Goal: Information Seeking & Learning: Check status

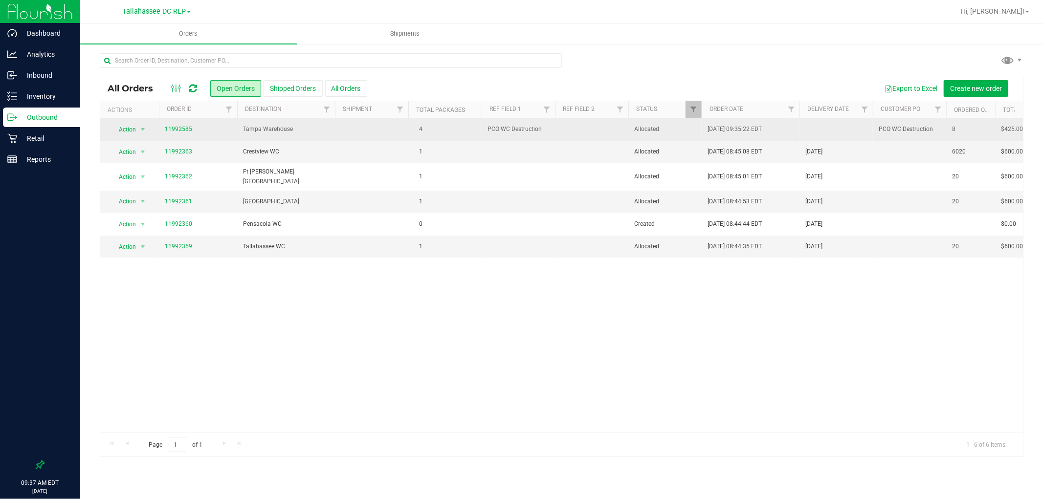
click at [285, 139] on td "Tampa Warehouse" at bounding box center [286, 129] width 98 height 22
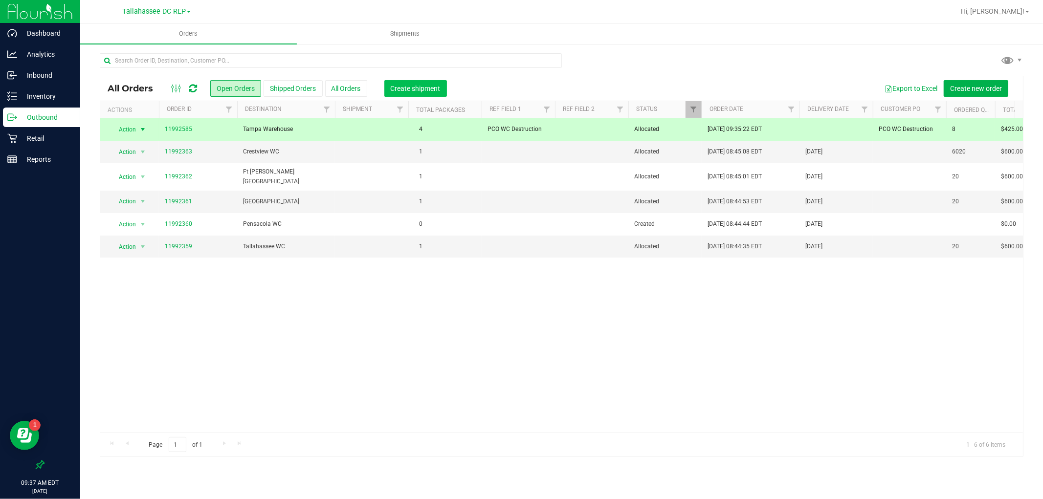
click at [404, 91] on span "Create shipment" at bounding box center [416, 89] width 50 height 8
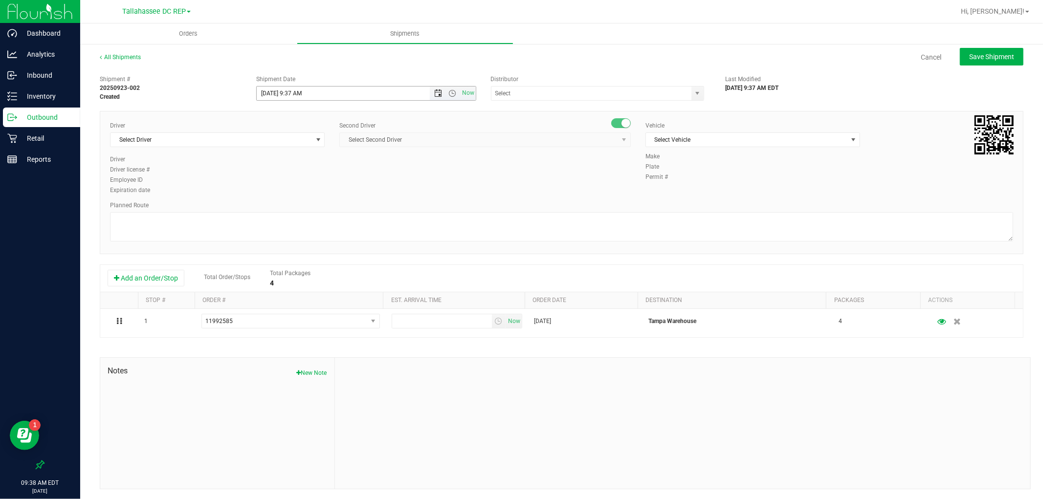
click at [437, 95] on span "Open the date view" at bounding box center [438, 93] width 8 height 8
click at [310, 190] on link "24" at bounding box center [307, 192] width 14 height 15
click at [451, 96] on span "Open the time view" at bounding box center [453, 93] width 8 height 8
click at [319, 197] on li "8:00 AM" at bounding box center [363, 202] width 216 height 13
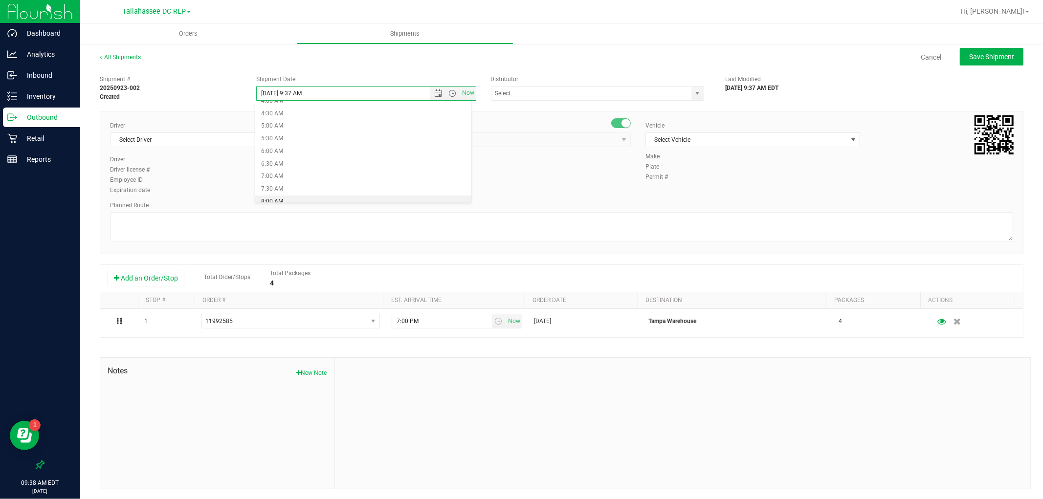
type input "[DATE] 8:00 AM"
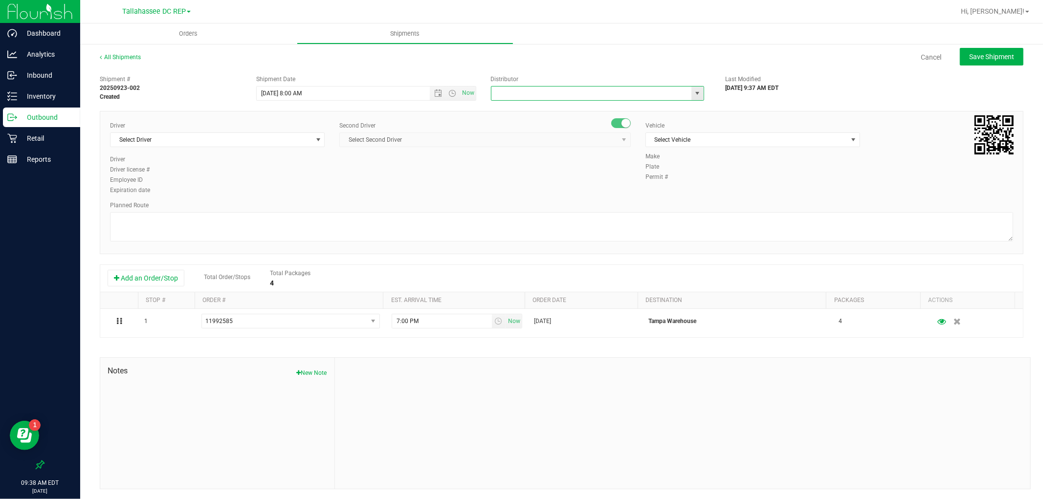
click at [509, 95] on input "text" at bounding box center [588, 94] width 194 height 14
click at [509, 109] on li "Tallahassee DC REP" at bounding box center [593, 110] width 210 height 15
type input "Tallahassee DC REP"
click at [188, 138] on span "Select Driver" at bounding box center [210, 140] width 201 height 14
click at [133, 177] on span "[PERSON_NAME] - 100007337" at bounding box center [156, 181] width 80 height 13
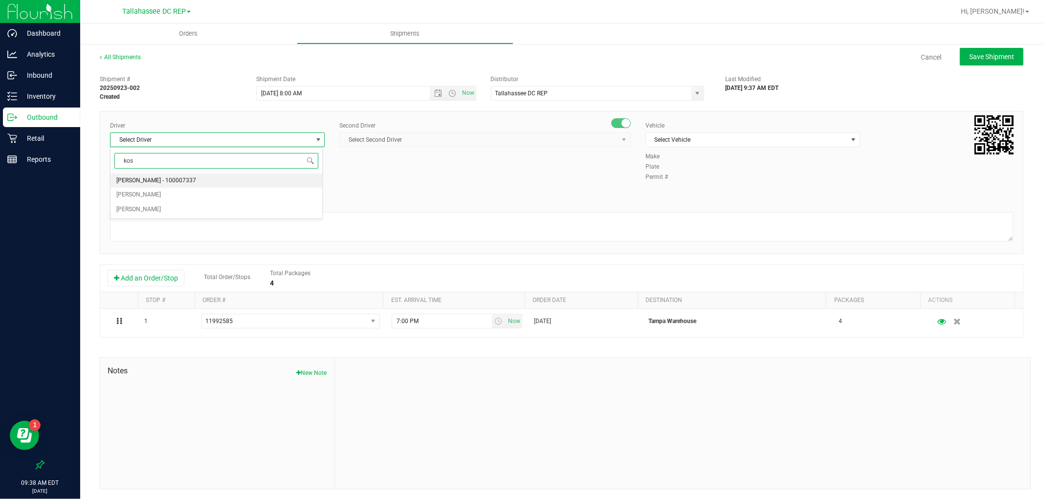
type input "kos"
click at [416, 144] on span "Select Second Driver" at bounding box center [479, 140] width 278 height 14
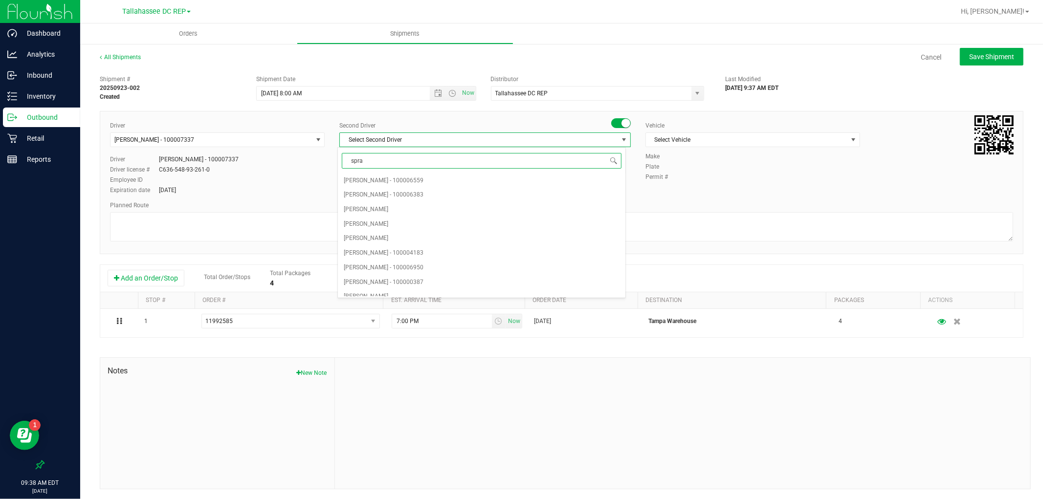
type input "sprat"
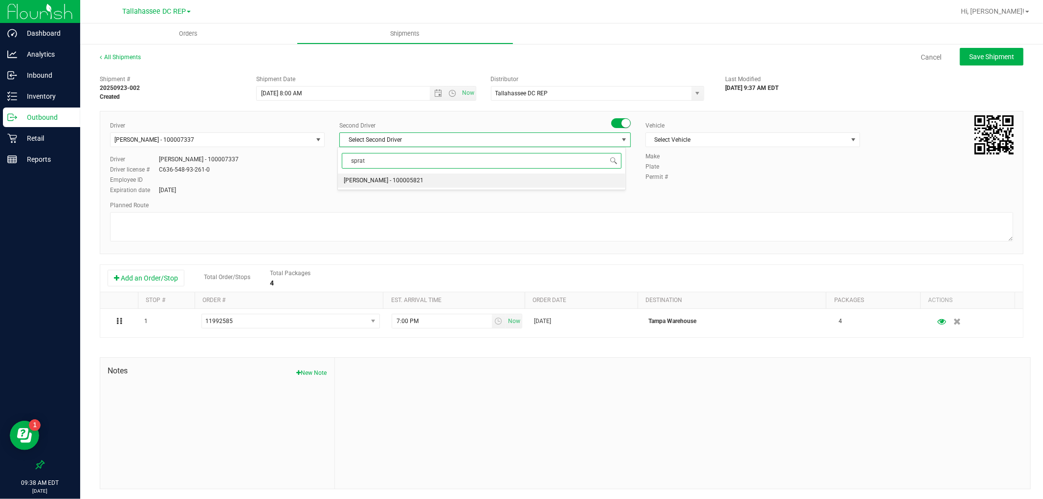
click at [369, 181] on span "[PERSON_NAME] - 100005821" at bounding box center [384, 181] width 80 height 13
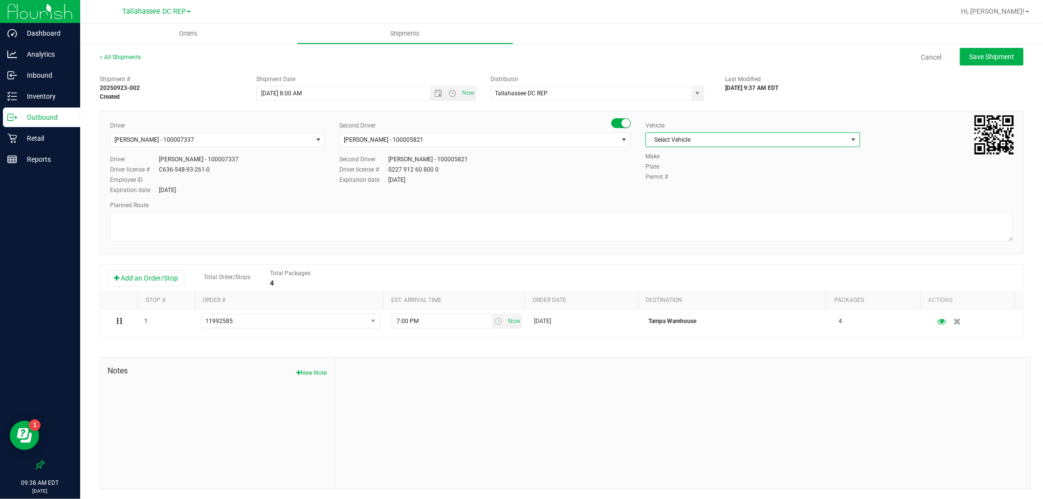
click at [721, 143] on span "Select Vehicle" at bounding box center [746, 140] width 201 height 14
click at [691, 266] on li "FL-EXPRESS-02" at bounding box center [747, 270] width 212 height 15
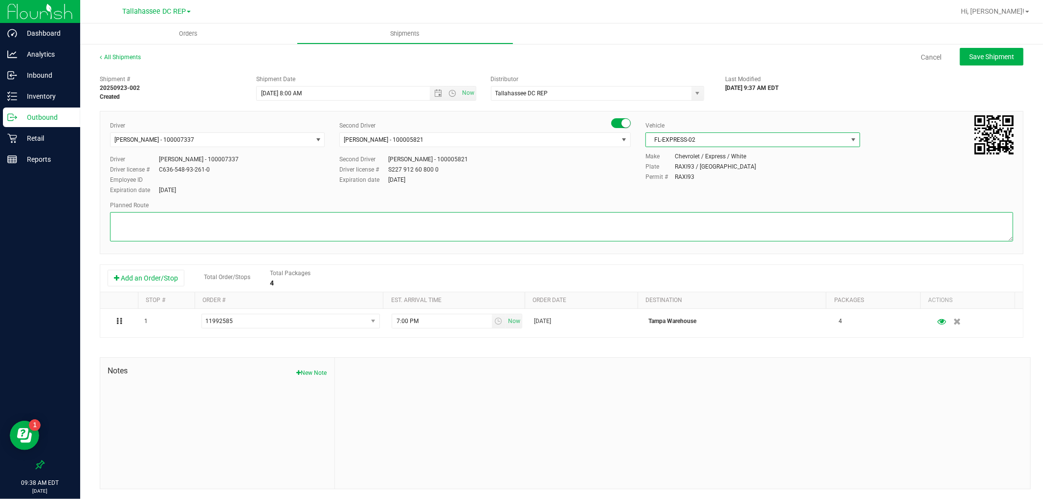
click at [340, 222] on textarea at bounding box center [561, 226] width 903 height 29
click at [179, 219] on textarea at bounding box center [561, 226] width 903 height 29
type textarea "PCO WC Destruction PO#: 11992585 1 tote / Seals: 256011 - 256012"
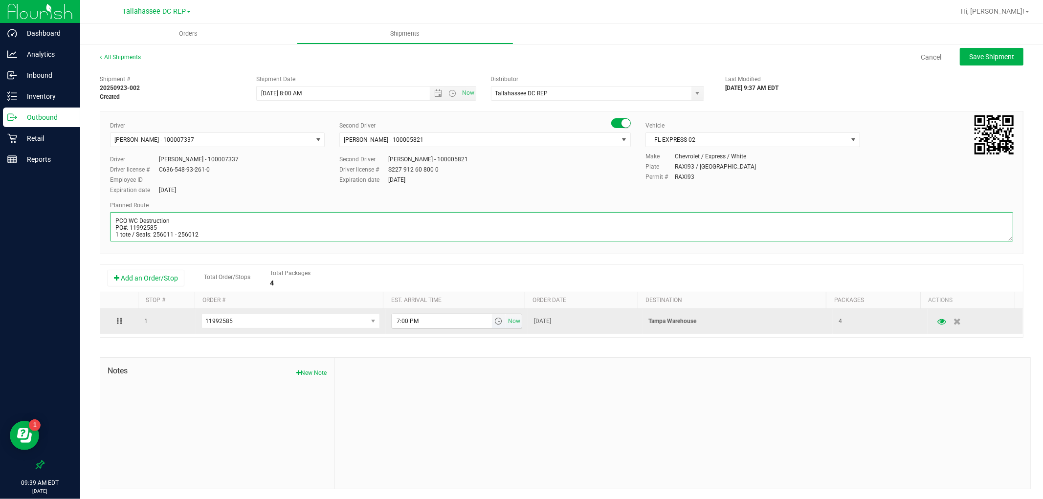
click at [492, 328] on span "select" at bounding box center [499, 321] width 14 height 14
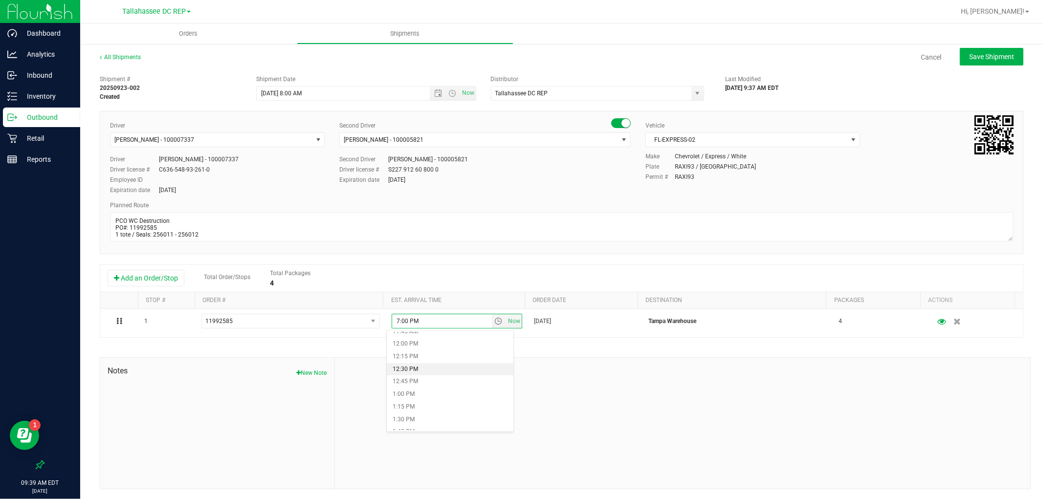
scroll to position [543, 0]
click at [438, 398] on li "12:00 PM" at bounding box center [450, 398] width 126 height 13
click at [960, 64] on button "Save Shipment" at bounding box center [992, 57] width 64 height 18
type input "[DATE] 12:00 PM"
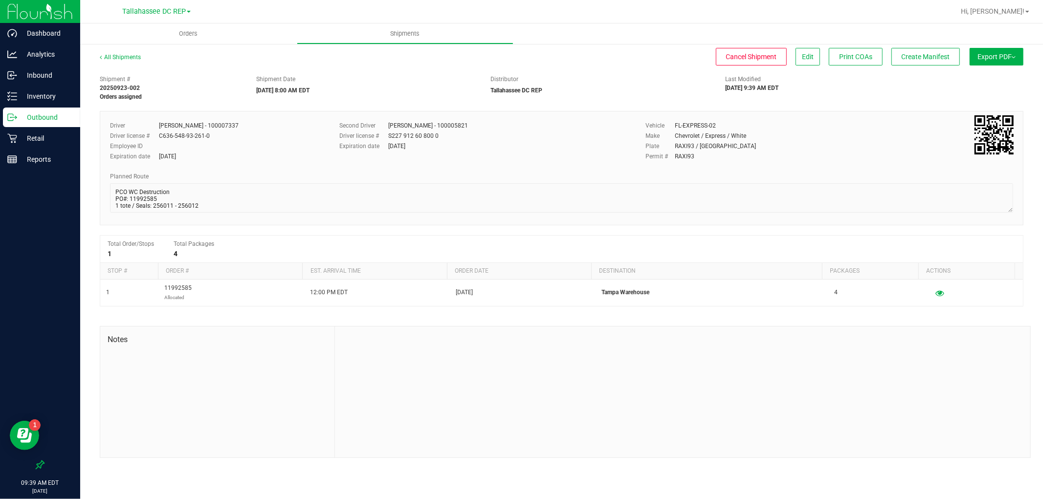
click at [986, 66] on div "Export PDF Manifest by Package ID Manifest by Lot Standard [US_STATE] Trip Tick…" at bounding box center [993, 62] width 59 height 18
click at [991, 63] on button "Export PDF" at bounding box center [996, 57] width 54 height 18
click at [994, 73] on li "Manifest by Package ID" at bounding box center [993, 78] width 99 height 15
click at [101, 186] on div "Driver [PERSON_NAME] - 100007337 Driver license # C636-548-93-261-0 Employee ID…" at bounding box center [561, 168] width 923 height 114
click at [65, 113] on p "Outbound" at bounding box center [46, 117] width 59 height 12
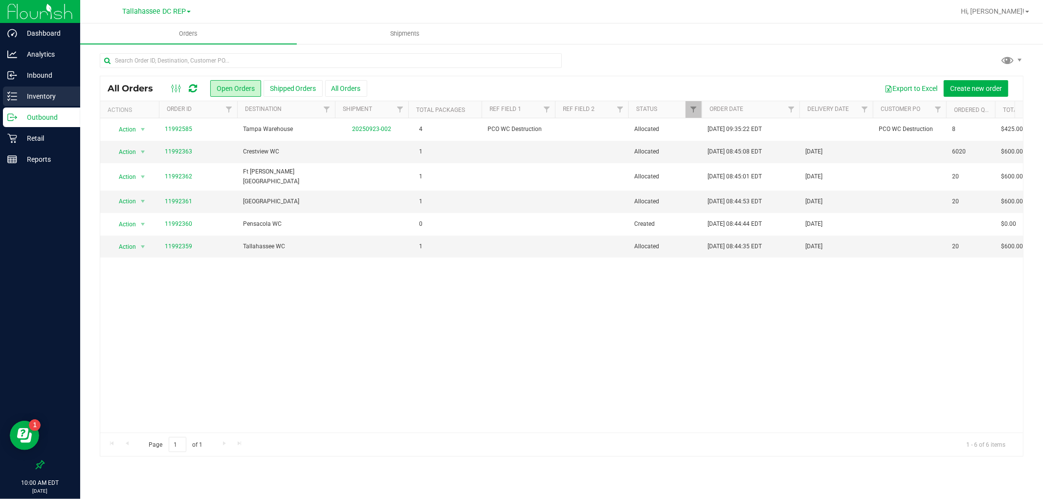
click at [67, 90] on p "Inventory" at bounding box center [46, 96] width 59 height 12
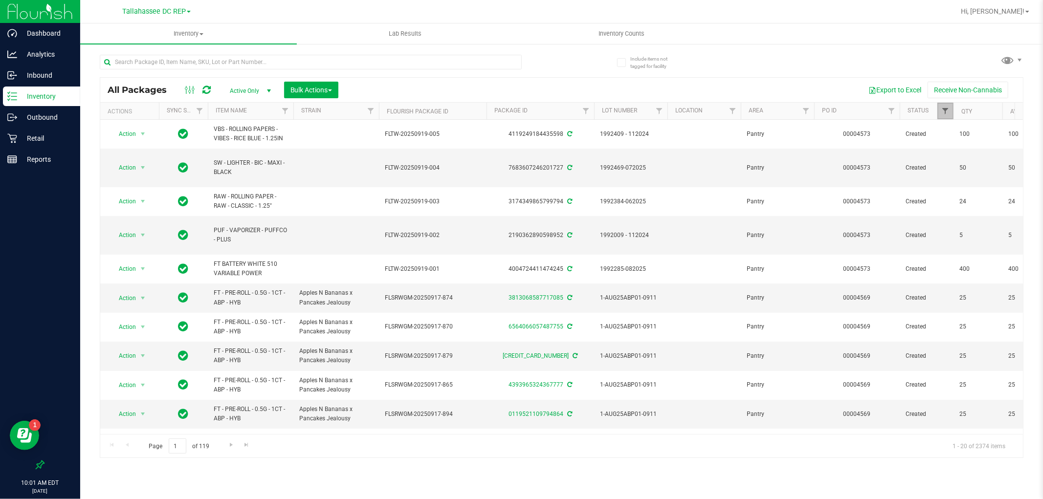
click at [947, 109] on span "Filter" at bounding box center [945, 111] width 8 height 8
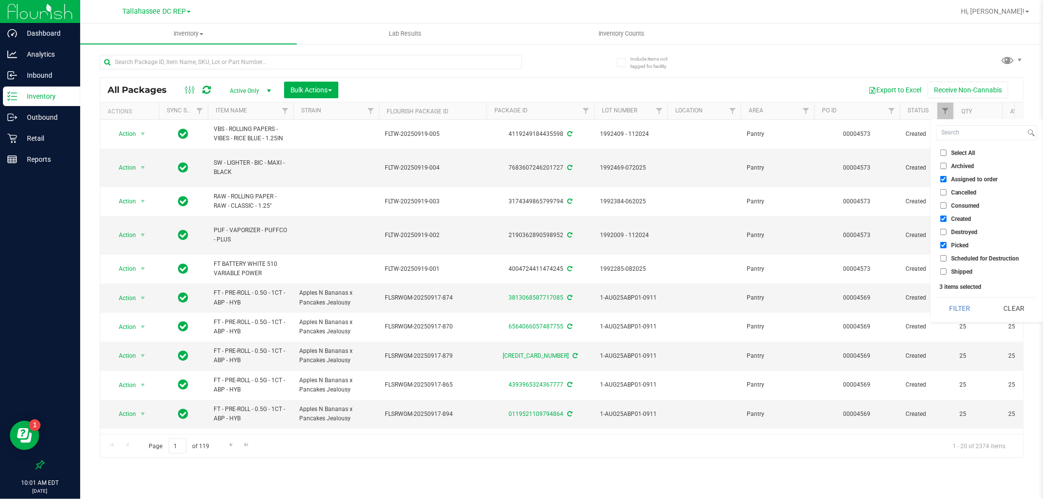
click at [941, 217] on input "Created" at bounding box center [943, 219] width 6 height 6
checkbox input "false"
click at [943, 245] on input "Picked" at bounding box center [943, 245] width 6 height 6
checkbox input "false"
click at [947, 313] on button "Filter" at bounding box center [959, 309] width 47 height 22
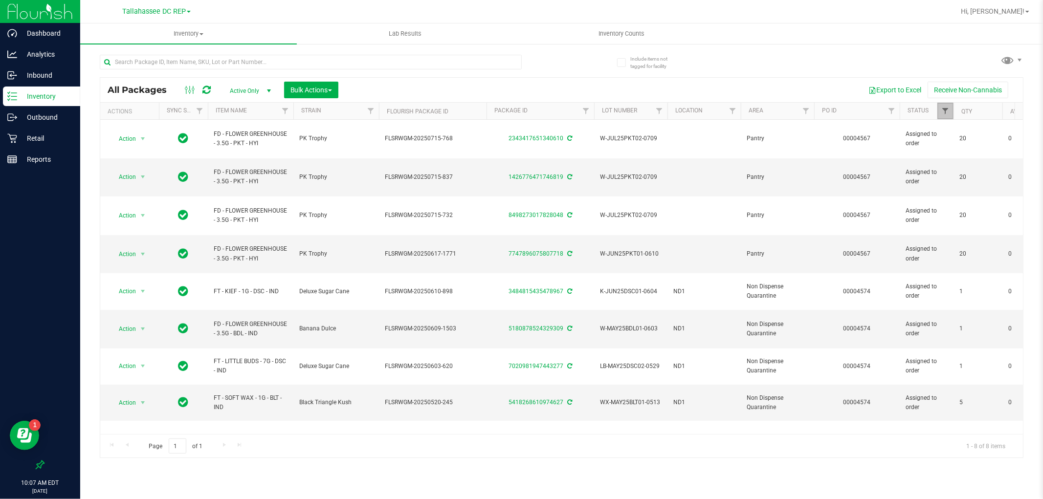
click at [943, 109] on span "Filter" at bounding box center [945, 111] width 8 height 8
click at [43, 33] on p "Dashboard" at bounding box center [46, 33] width 59 height 12
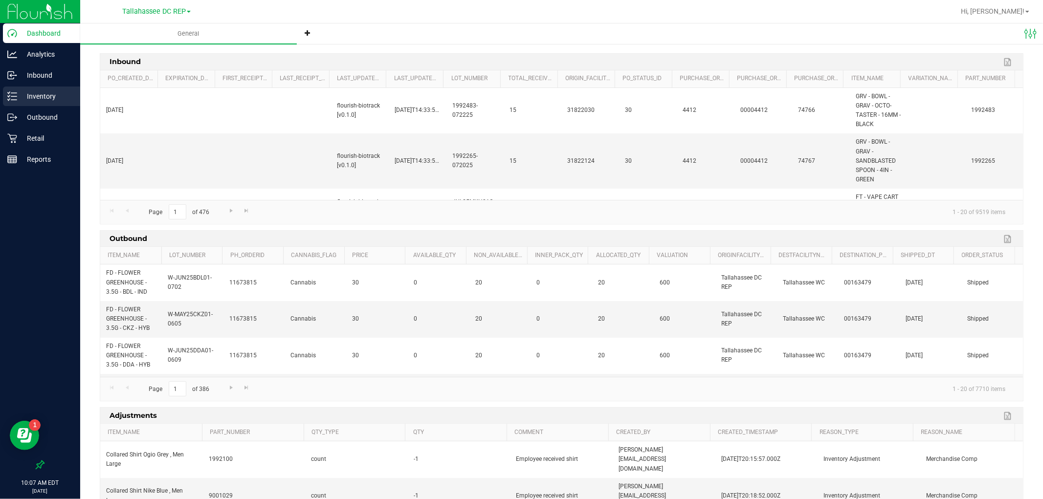
click at [49, 88] on div "Inventory" at bounding box center [41, 97] width 77 height 20
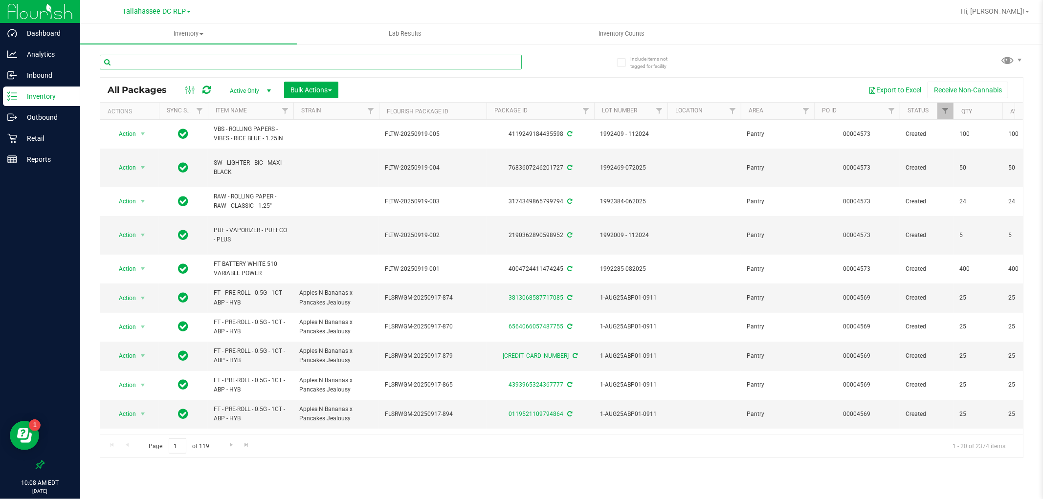
click at [220, 63] on input "text" at bounding box center [311, 62] width 422 height 15
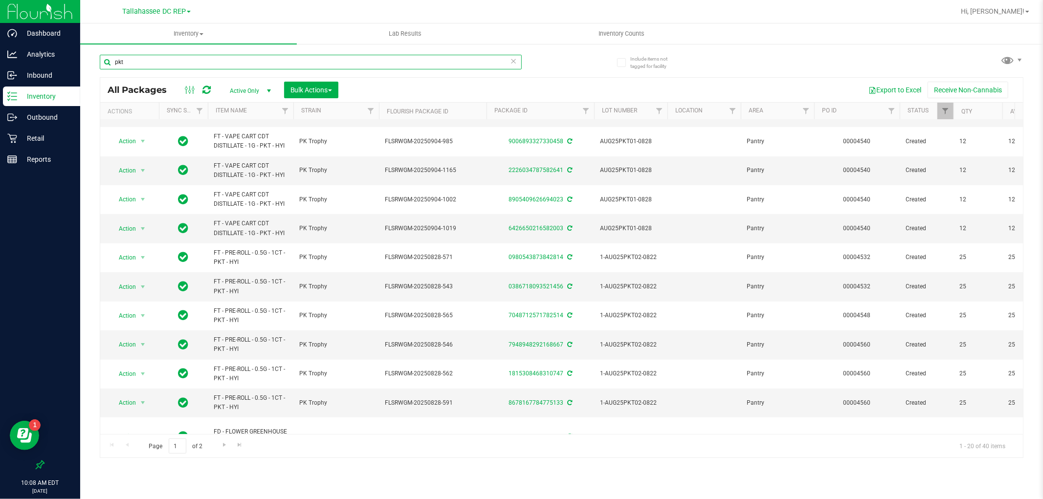
scroll to position [275, 0]
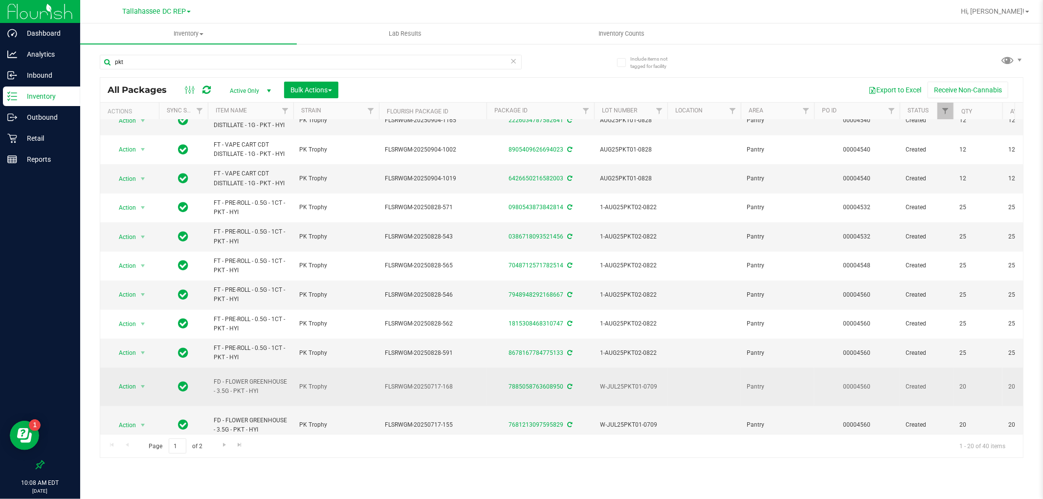
drag, startPoint x: 258, startPoint y: 389, endPoint x: 212, endPoint y: 379, distance: 47.4
click at [212, 379] on td "FD - FLOWER GREENHOUSE - 3.5G - PKT - HYI" at bounding box center [251, 387] width 86 height 39
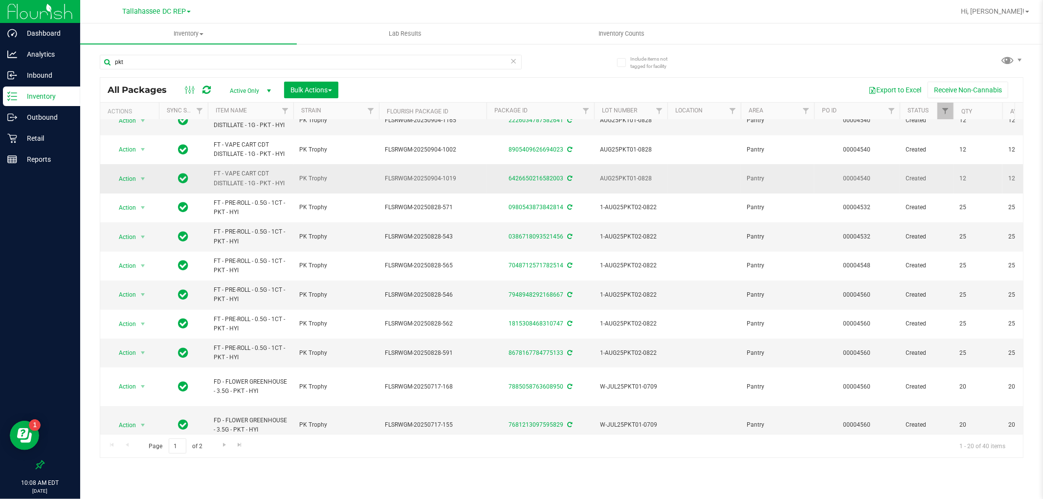
copy span "FD - FLOWER GREENHOUSE - 3.5G - PKT - HYI"
click at [193, 65] on input "pkt" at bounding box center [311, 62] width 422 height 15
paste input "FD - FLOWER GREENHOUSE - 3.5G - PKT - HYI"
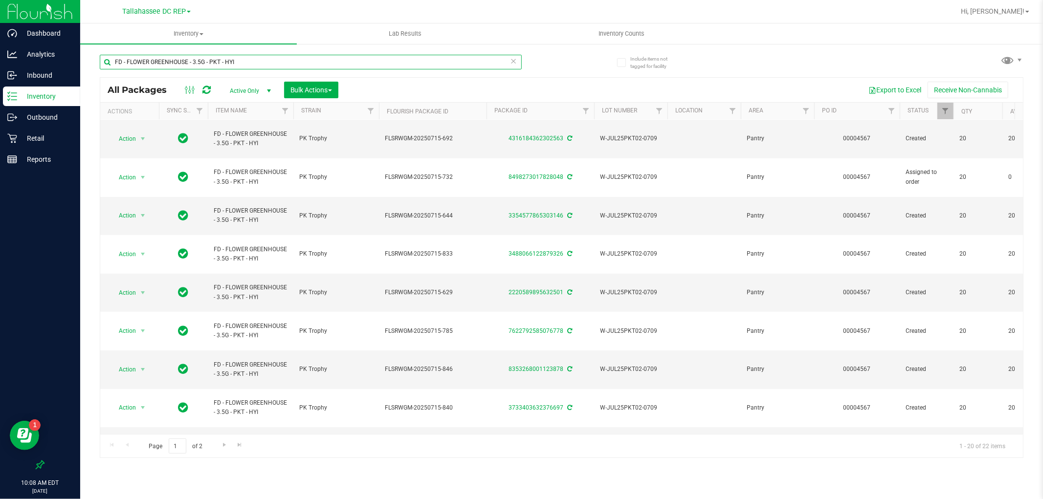
scroll to position [275, 0]
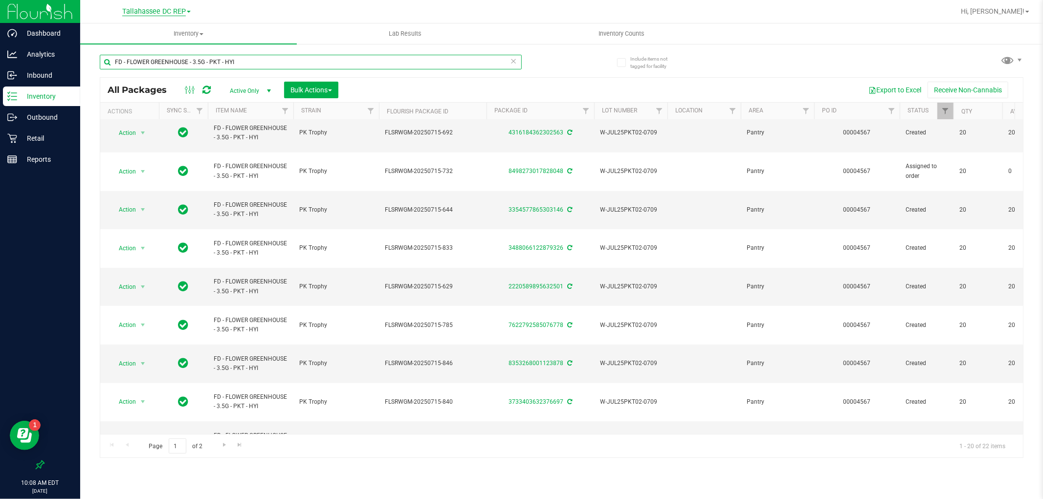
type input "FD - FLOWER GREENHOUSE - 3.5G - PKT - HYI"
click at [154, 7] on span "Tallahassee DC REP" at bounding box center [154, 11] width 64 height 9
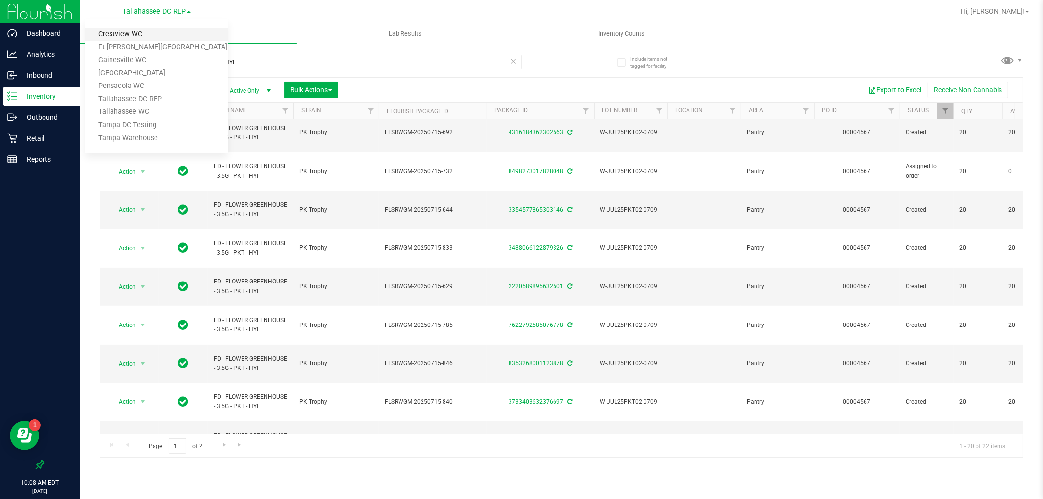
click at [154, 32] on link "Crestview WC" at bounding box center [156, 34] width 143 height 13
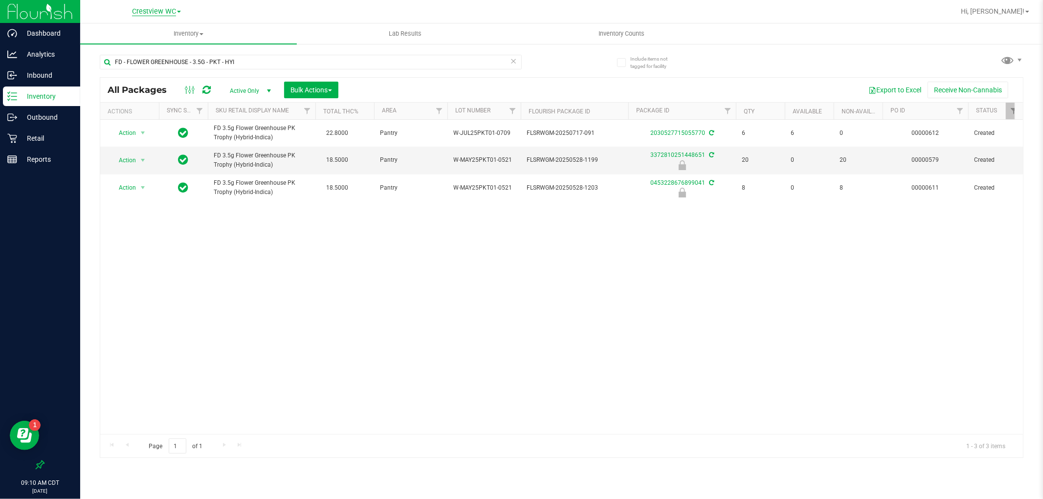
click at [172, 9] on span "Crestview WC" at bounding box center [154, 11] width 44 height 9
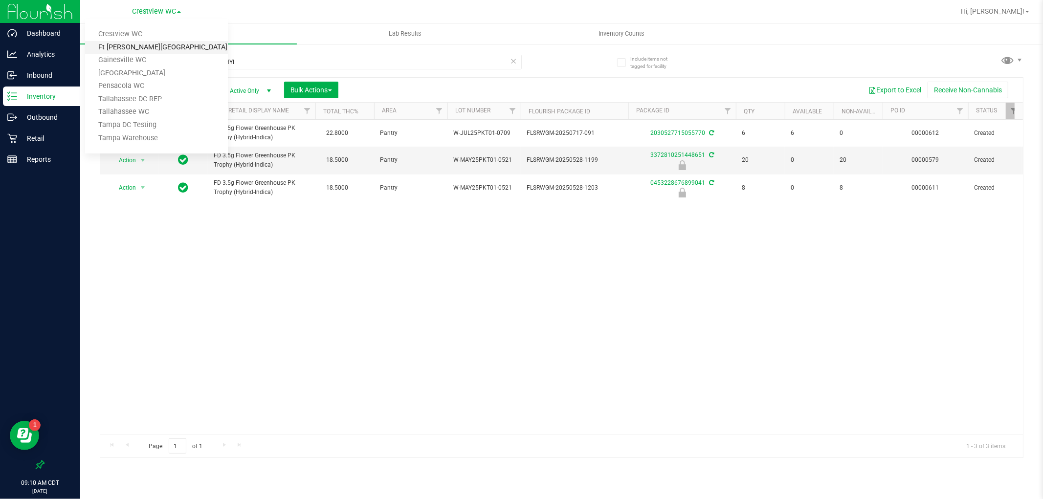
click at [155, 49] on link "Ft [PERSON_NAME][GEOGRAPHIC_DATA]" at bounding box center [156, 47] width 143 height 13
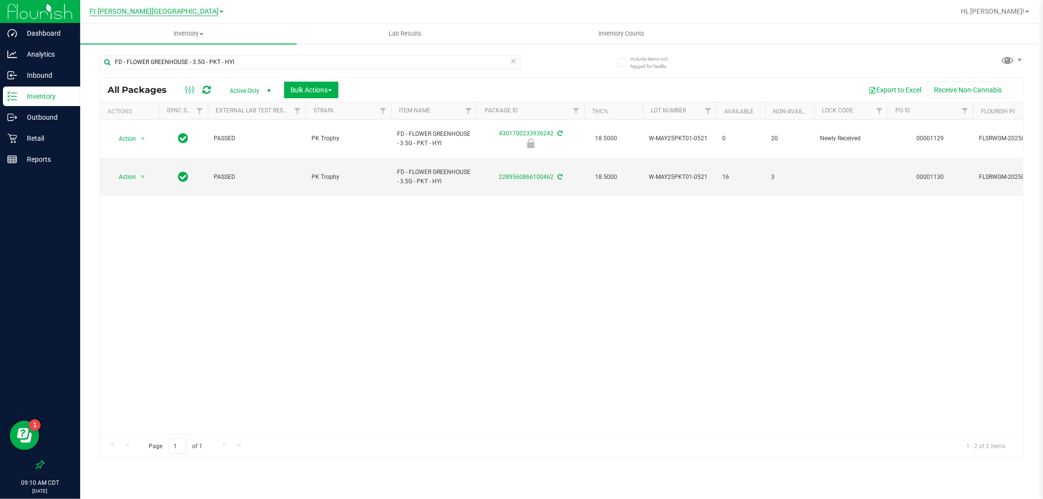
click at [163, 13] on span "Ft [PERSON_NAME][GEOGRAPHIC_DATA]" at bounding box center [153, 11] width 129 height 9
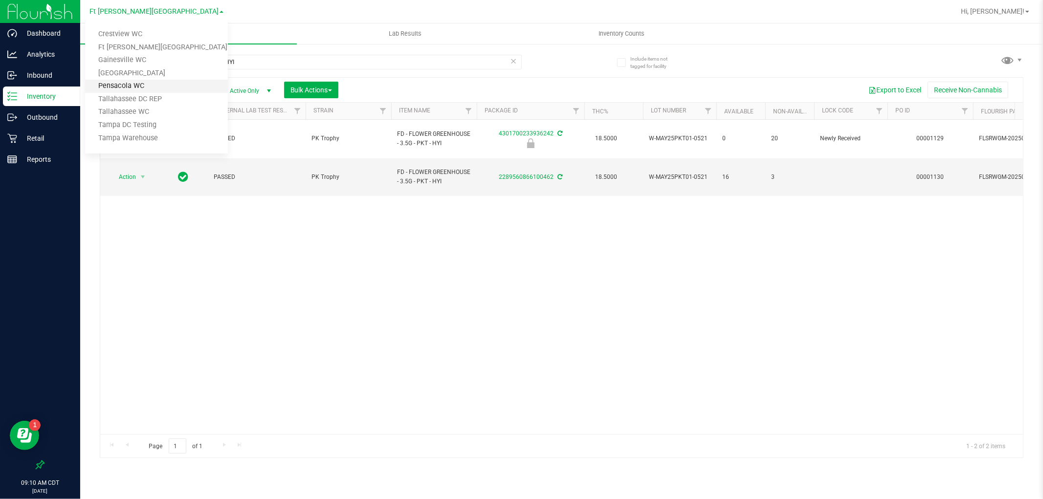
click at [152, 80] on link "Pensacola WC" at bounding box center [156, 86] width 143 height 13
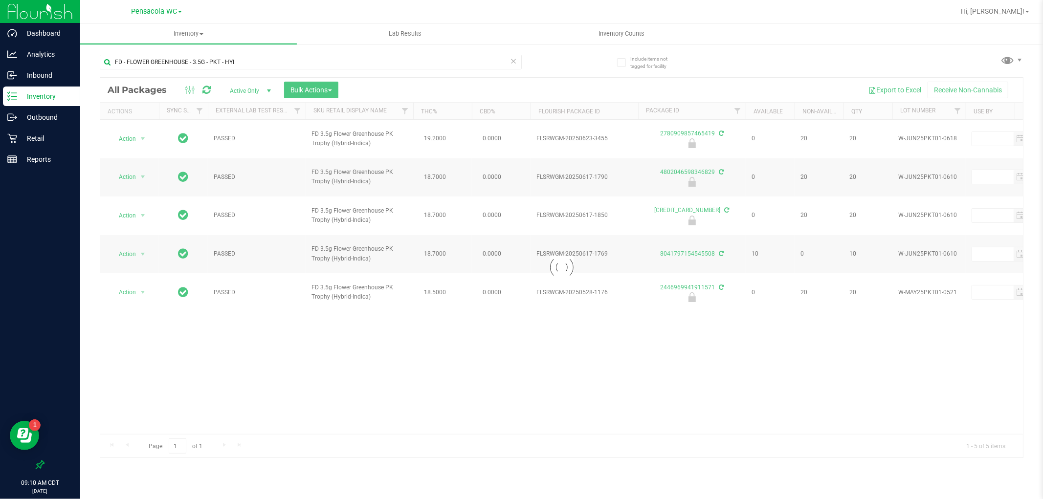
click at [165, 8] on span "Pensacola WC" at bounding box center [154, 11] width 46 height 8
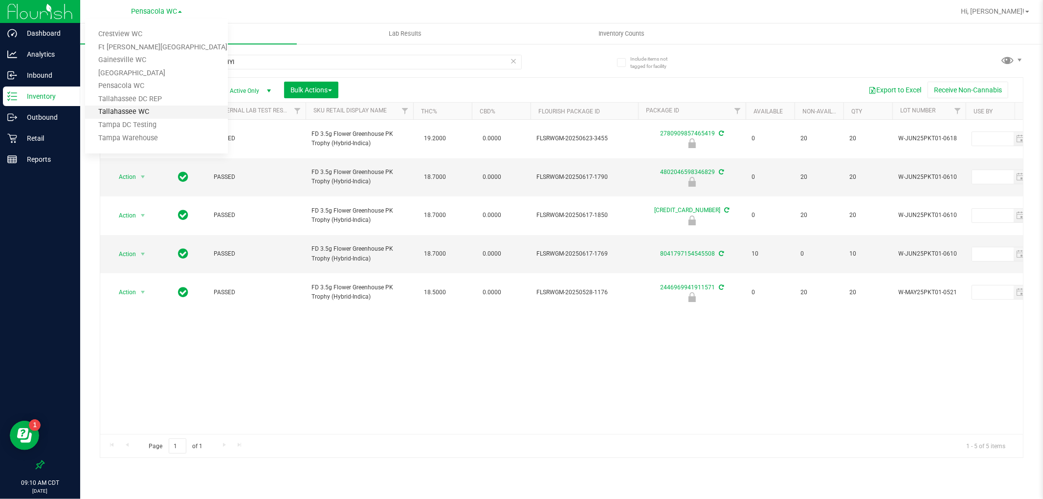
click at [153, 109] on link "Tallahassee WC" at bounding box center [156, 112] width 143 height 13
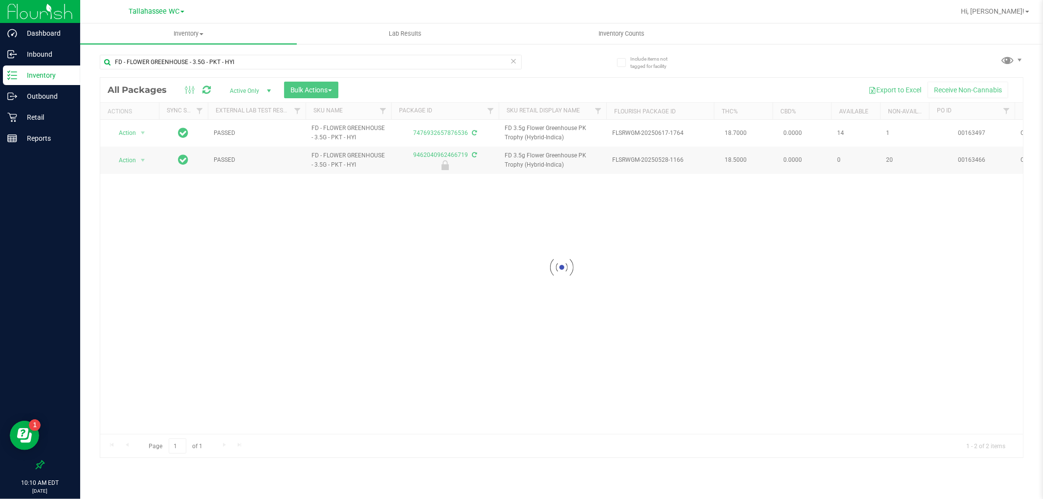
click at [168, 12] on span "Tallahassee WC" at bounding box center [154, 11] width 51 height 8
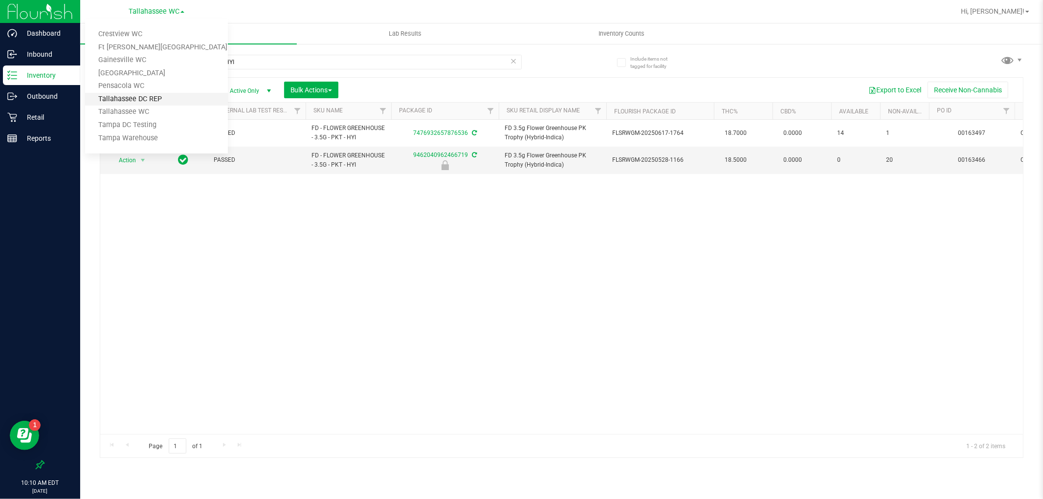
click at [158, 96] on link "Tallahassee DC REP" at bounding box center [156, 99] width 143 height 13
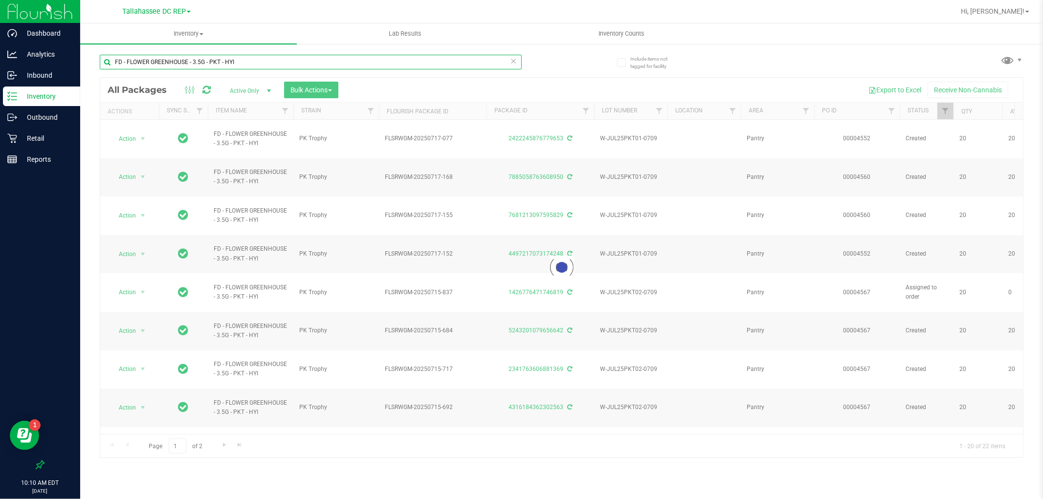
click at [218, 62] on input "FD - FLOWER GREENHOUSE - 3.5G - PKT - HYI" at bounding box center [311, 62] width 422 height 15
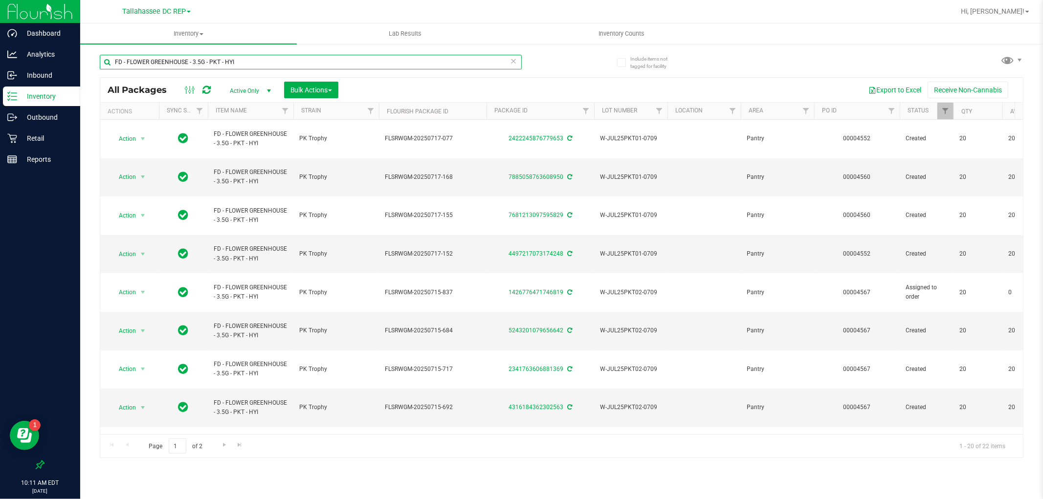
click at [168, 57] on input "FD - FLOWER GREENHOUSE - 3.5G - PKT - HYI" at bounding box center [311, 62] width 422 height 15
click at [314, 64] on input "FD - FLOWER GREENHOUSE - 3.5G - PKT - HYI" at bounding box center [311, 62] width 422 height 15
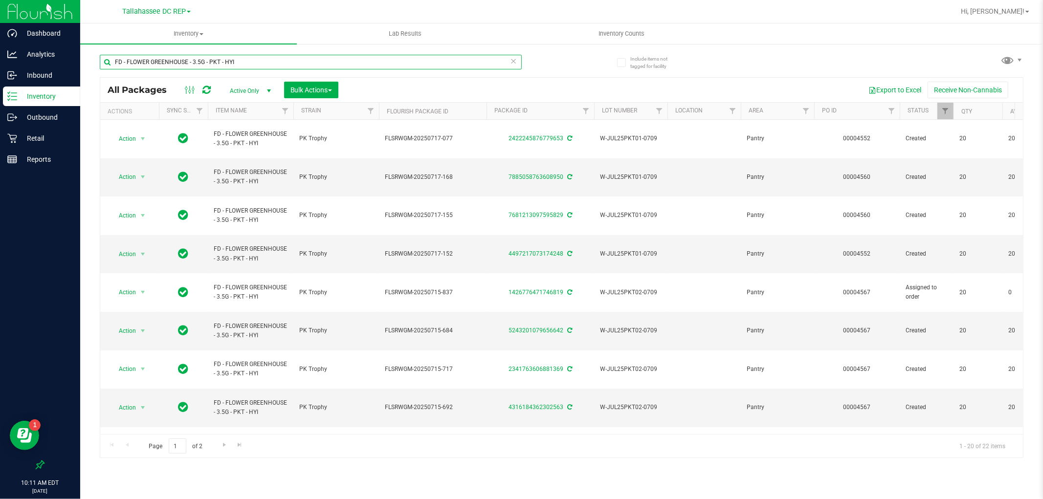
click at [314, 64] on input "FD - FLOWER GREENHOUSE - 3.5G - PKT - HYI" at bounding box center [311, 62] width 422 height 15
click at [220, 63] on input "FD - FLOWER GREENHOUSE - 3.5G - PKT - HYI" at bounding box center [311, 62] width 422 height 15
paste input "SN250728DC1-0804"
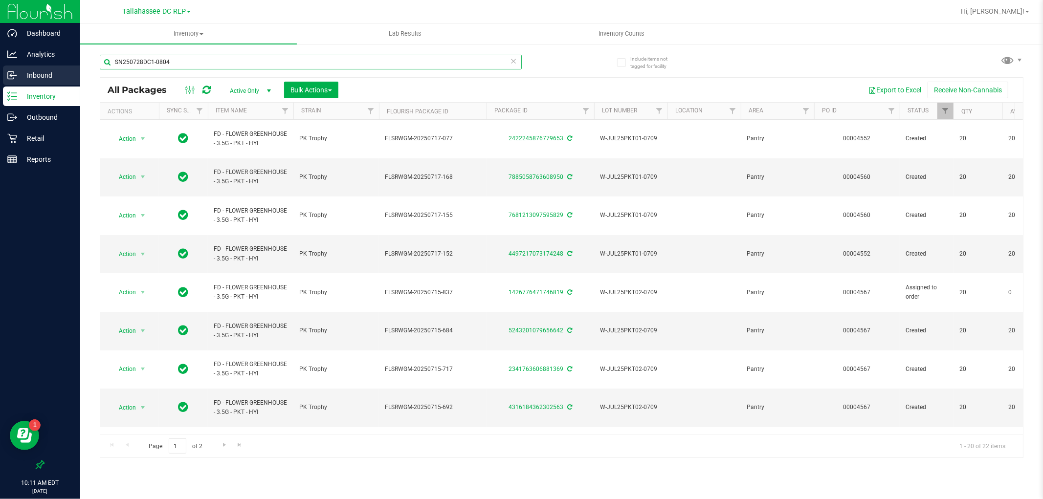
type input "SN250728DC1-0804"
